Goal: Task Accomplishment & Management: Complete application form

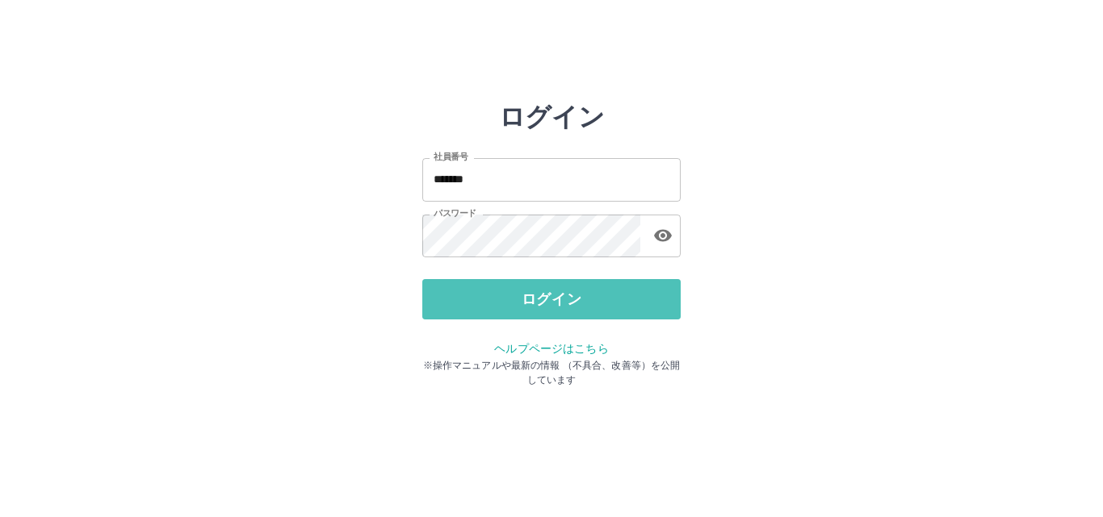
click at [538, 287] on button "ログイン" at bounding box center [551, 299] width 258 height 40
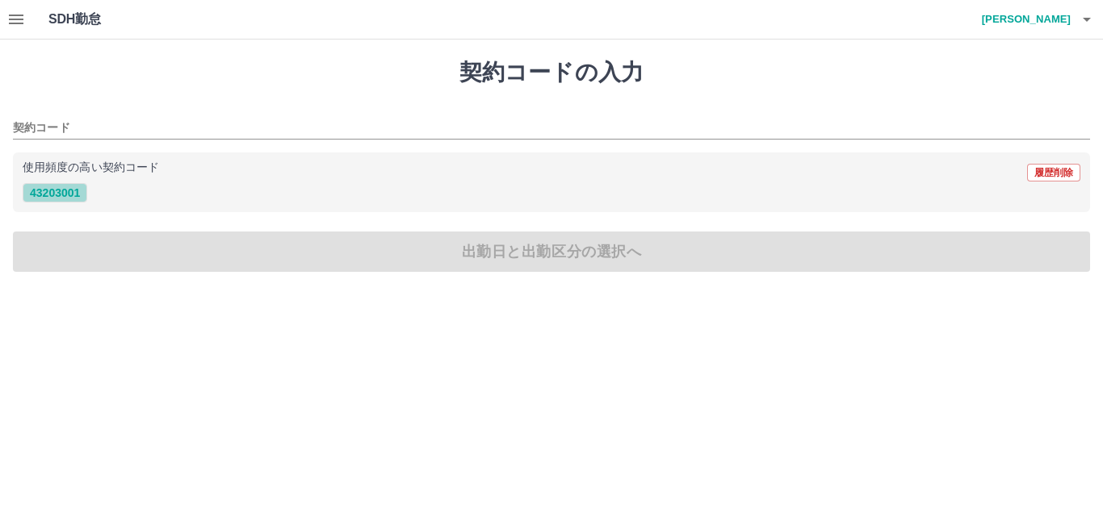
click at [44, 195] on button "43203001" at bounding box center [55, 192] width 65 height 19
type input "********"
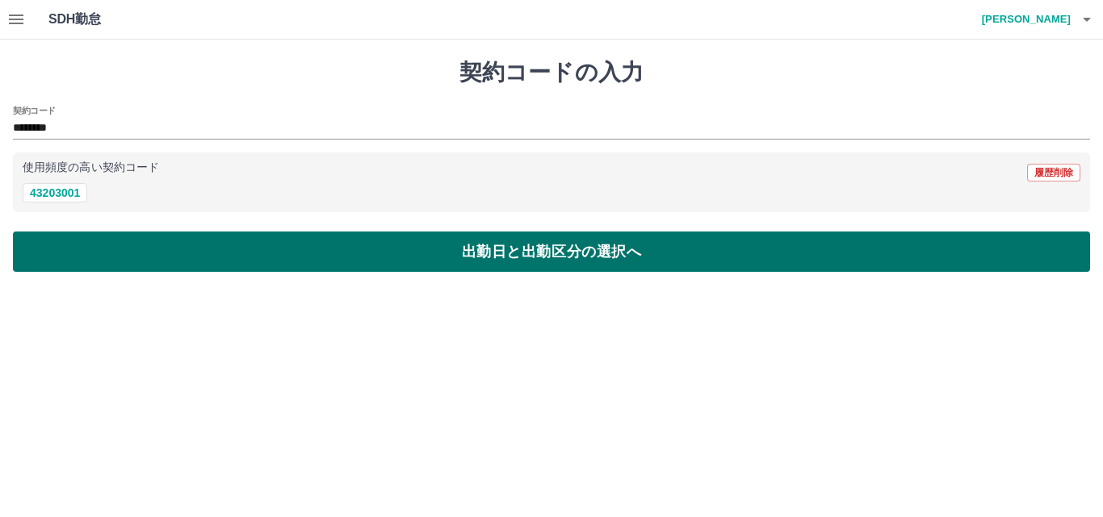
click at [582, 262] on button "出勤日と出勤区分の選択へ" at bounding box center [551, 252] width 1077 height 40
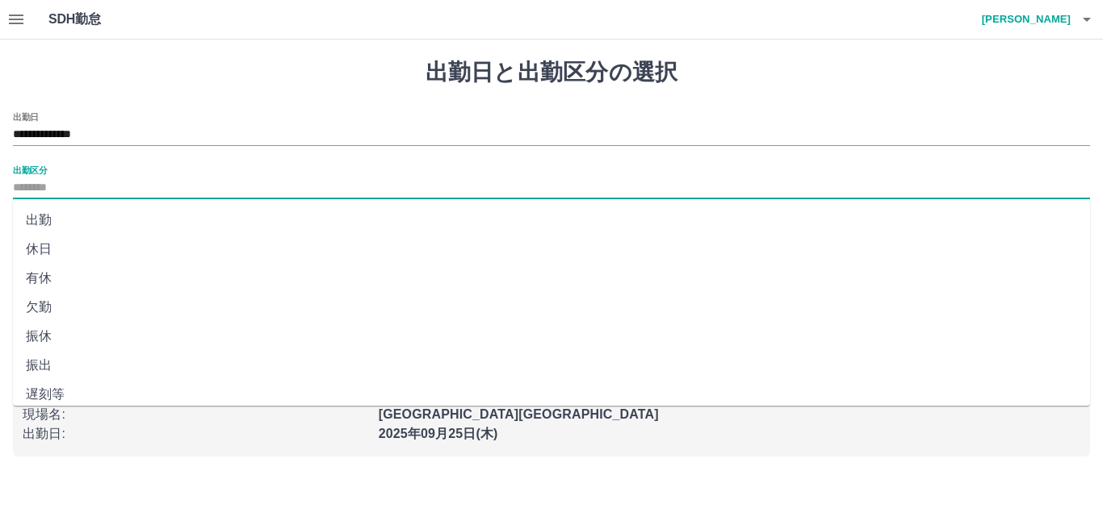
click at [28, 183] on input "出勤区分" at bounding box center [551, 188] width 1077 height 20
click at [44, 222] on li "出勤" at bounding box center [551, 220] width 1077 height 29
type input "**"
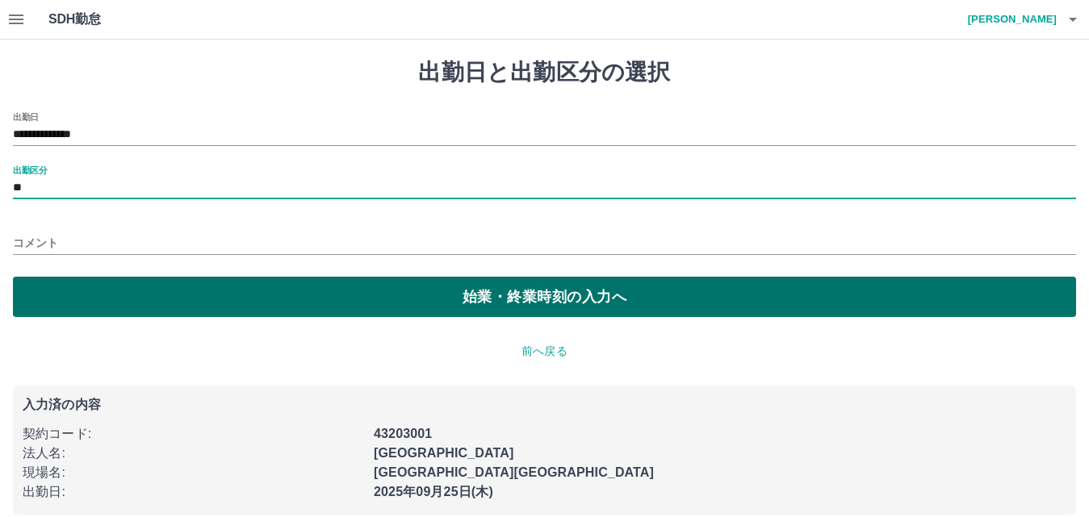
click at [516, 300] on button "始業・終業時刻の入力へ" at bounding box center [544, 297] width 1063 height 40
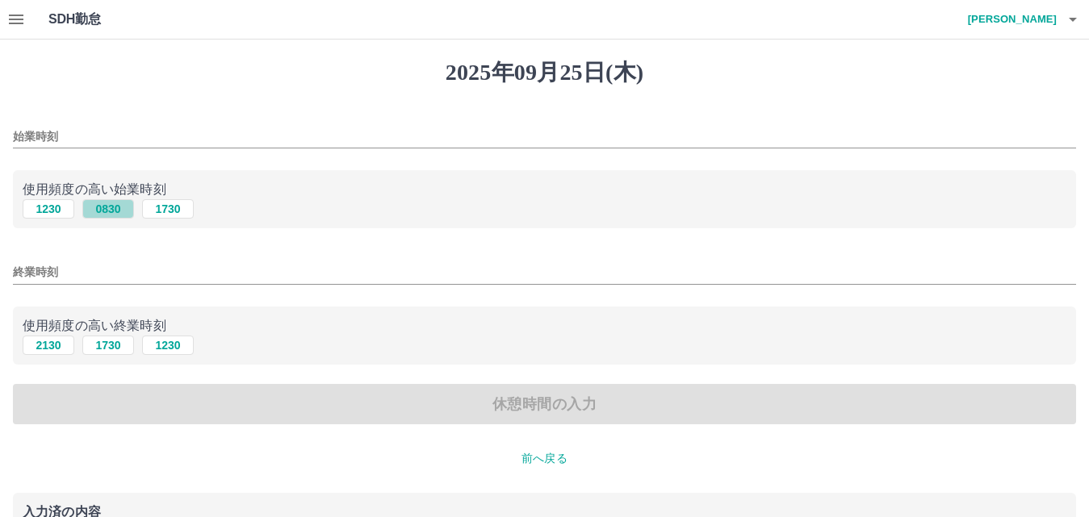
click at [101, 208] on button "0830" at bounding box center [108, 208] width 52 height 19
type input "****"
click at [174, 348] on button "1230" at bounding box center [168, 345] width 52 height 19
type input "****"
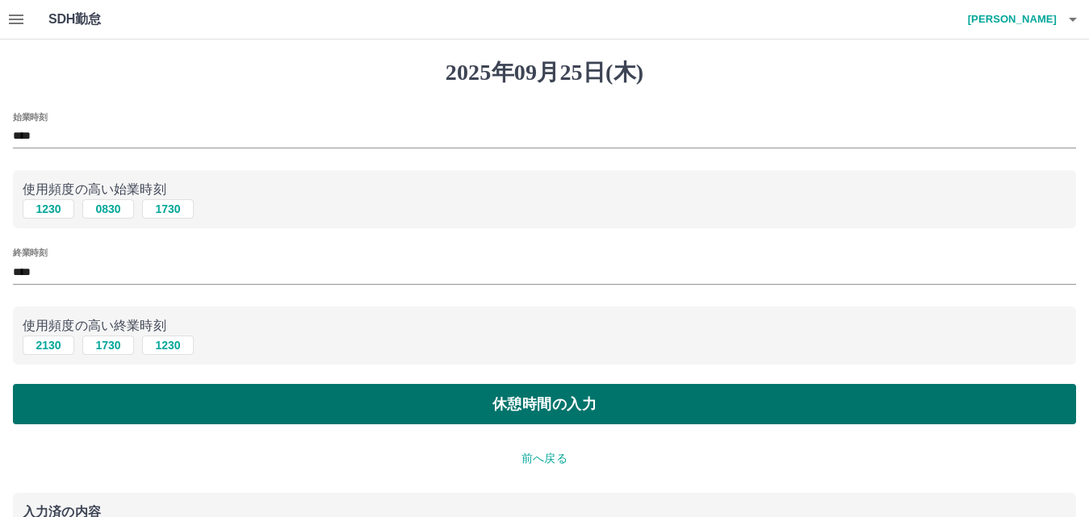
click at [511, 400] on button "休憩時間の入力" at bounding box center [544, 404] width 1063 height 40
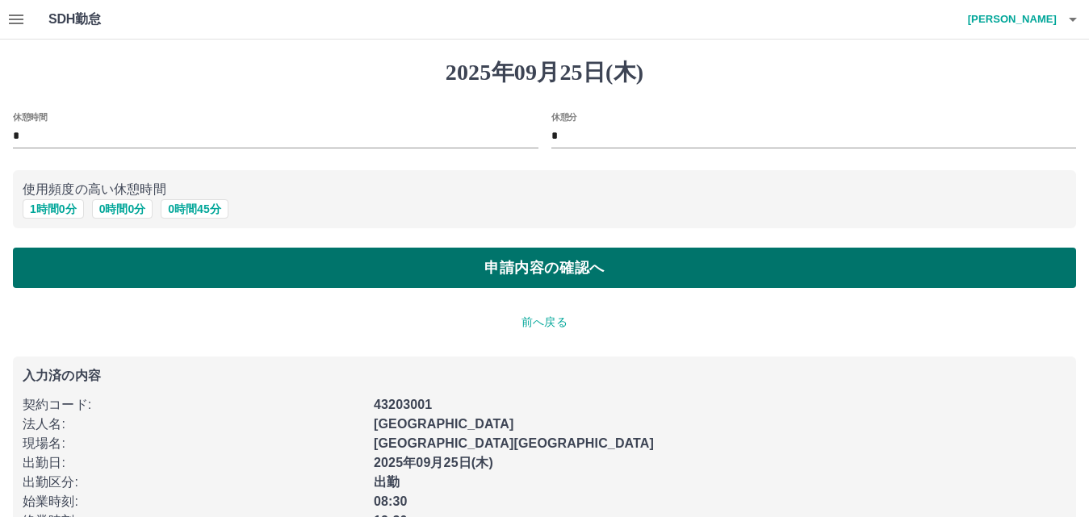
click at [532, 262] on button "申請内容の確認へ" at bounding box center [544, 268] width 1063 height 40
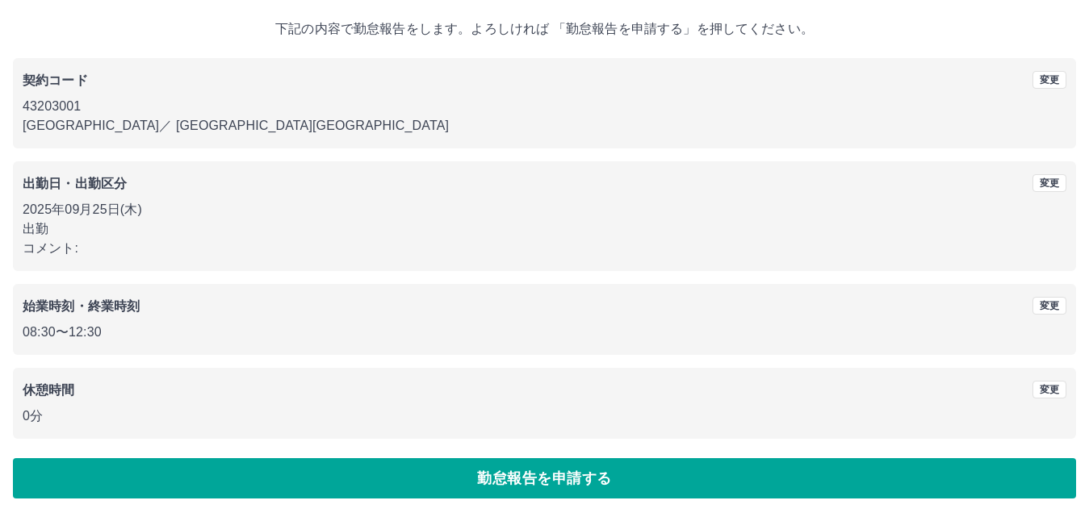
scroll to position [87, 0]
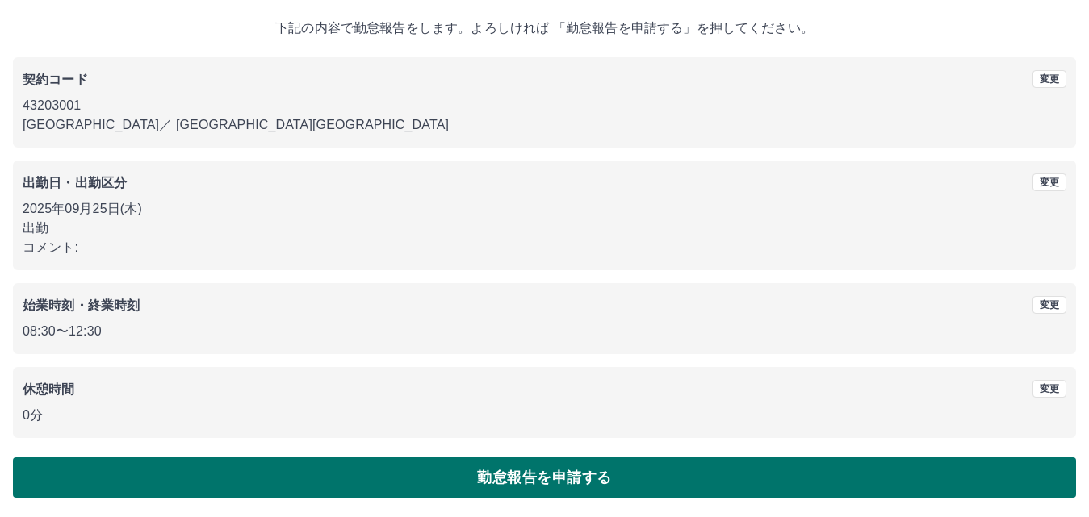
click at [580, 484] on button "勤怠報告を申請する" at bounding box center [544, 478] width 1063 height 40
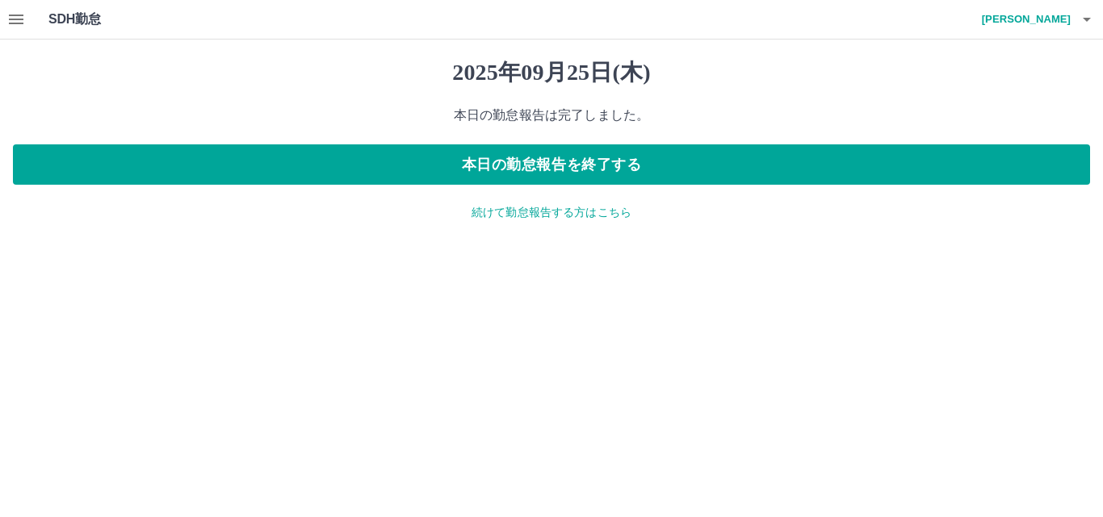
click at [26, 15] on button "button" at bounding box center [16, 19] width 32 height 39
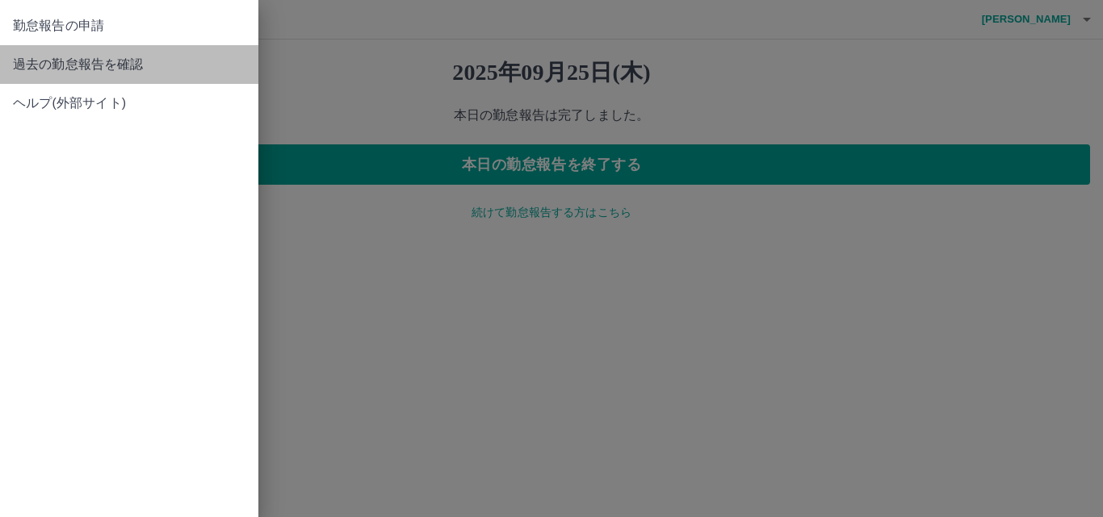
click at [28, 60] on span "過去の勤怠報告を確認" at bounding box center [129, 64] width 232 height 19
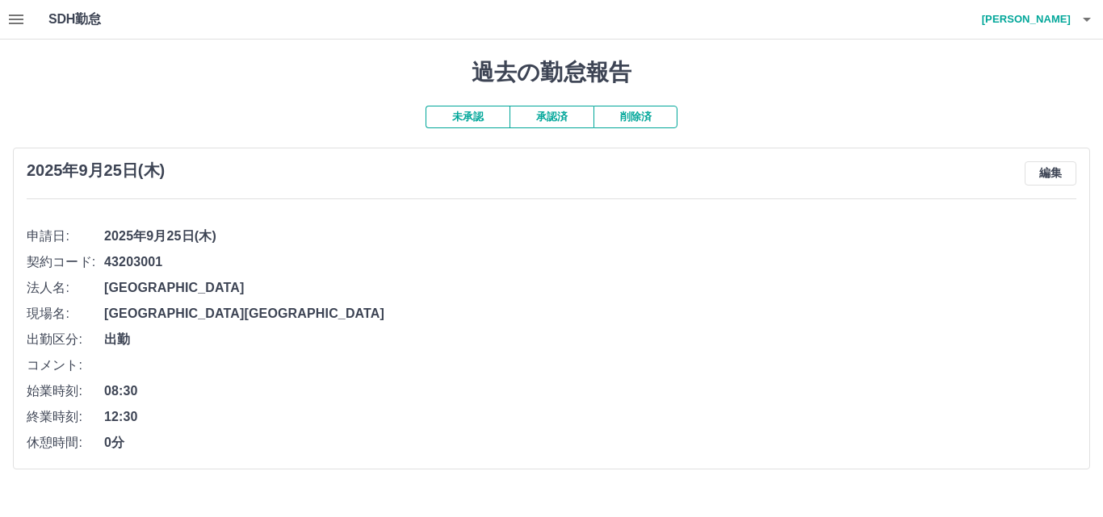
click at [541, 119] on button "承認済" at bounding box center [551, 117] width 84 height 23
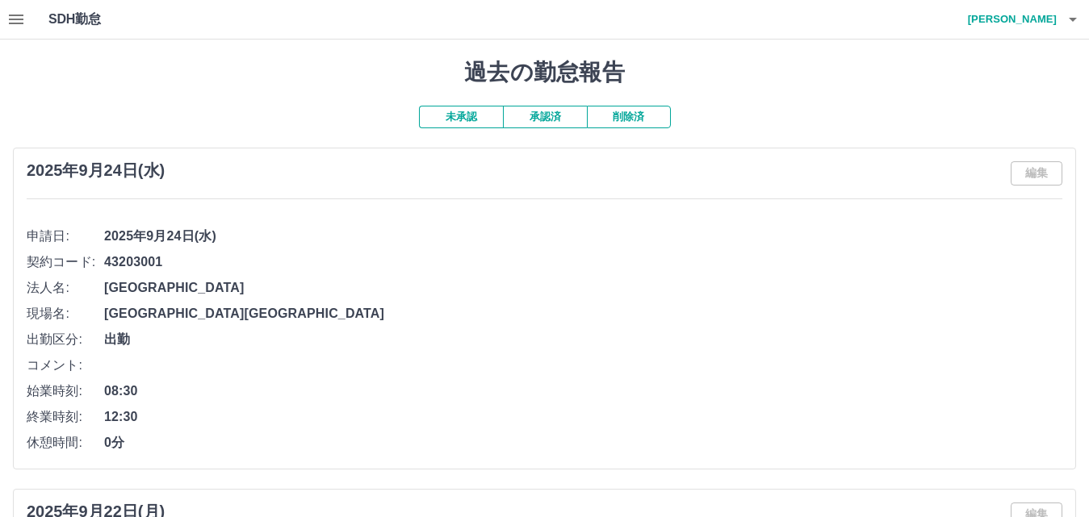
click at [1080, 15] on icon "button" at bounding box center [1072, 19] width 19 height 19
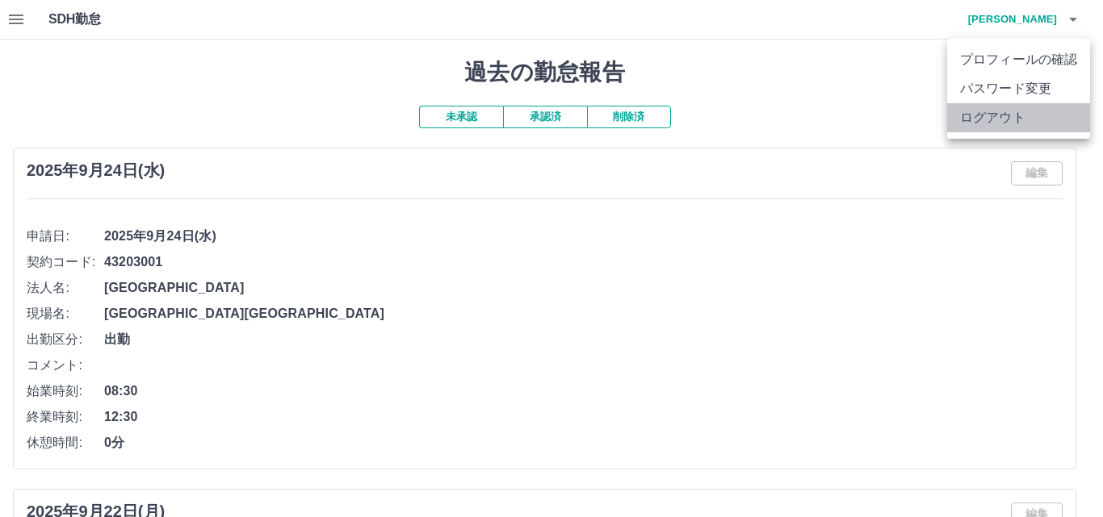
click at [1070, 108] on li "ログアウト" at bounding box center [1018, 117] width 143 height 29
